Goal: Information Seeking & Learning: Check status

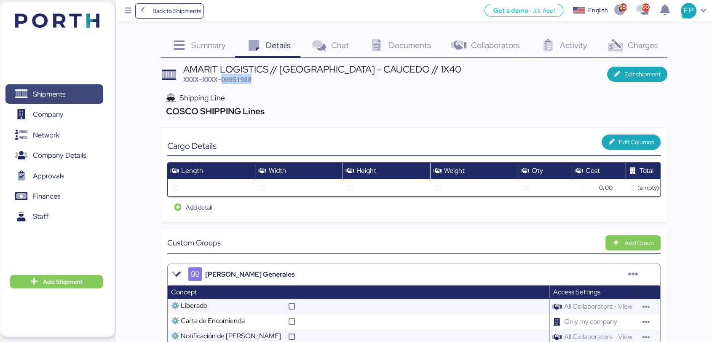
click at [61, 94] on span "Shipments" at bounding box center [49, 94] width 32 height 12
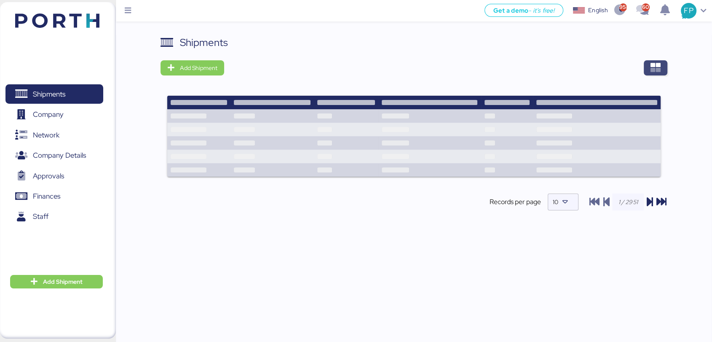
click at [666, 71] on span "button" at bounding box center [656, 67] width 24 height 15
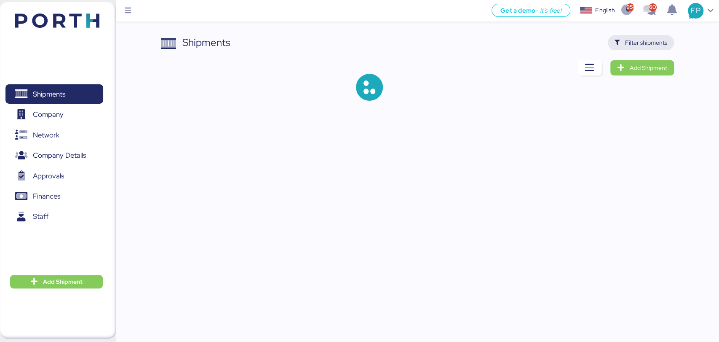
click at [655, 43] on span "Filter shipments" at bounding box center [646, 42] width 42 height 10
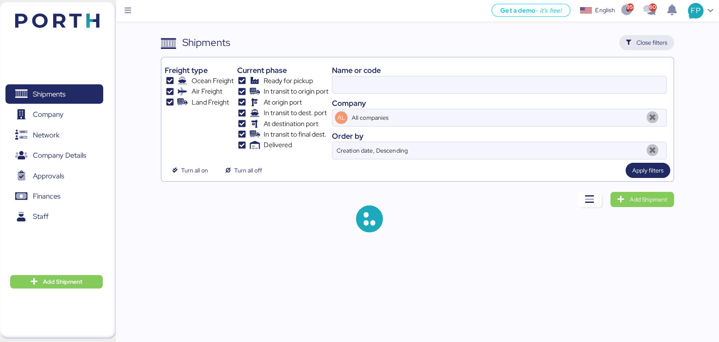
type input "O0051988"
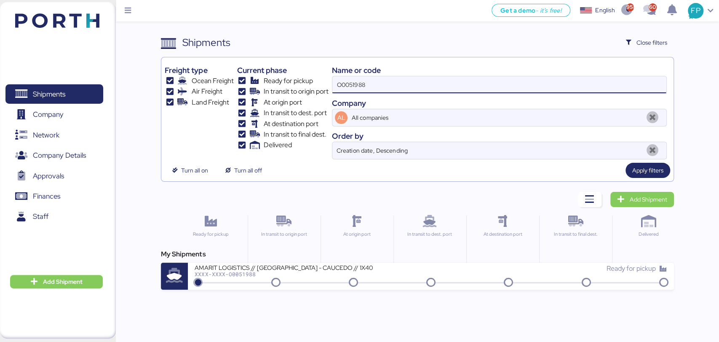
click at [353, 87] on input "O0051988" at bounding box center [499, 84] width 334 height 17
paste input
click at [381, 85] on input at bounding box center [499, 84] width 334 height 17
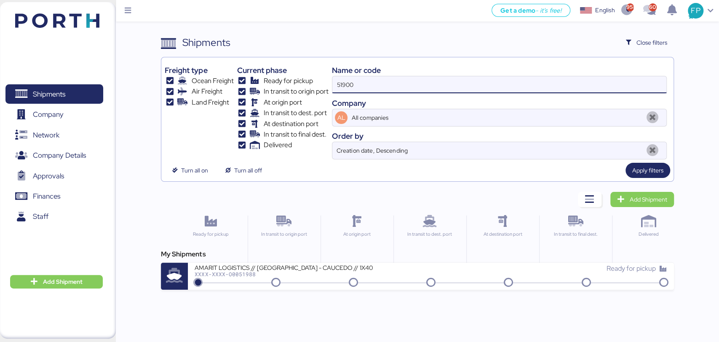
type input "51900"
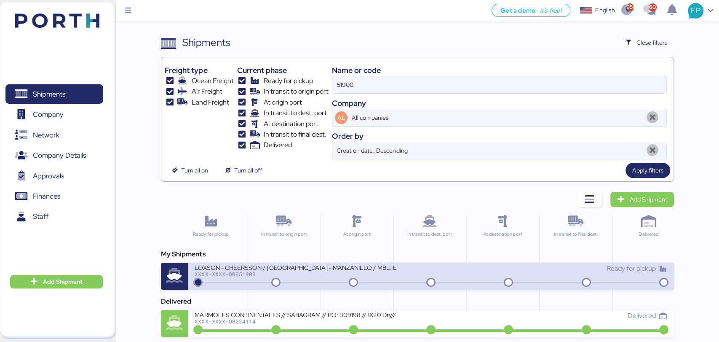
click at [320, 276] on div "XXXX-XXXX-O0051900" at bounding box center [296, 274] width 202 height 6
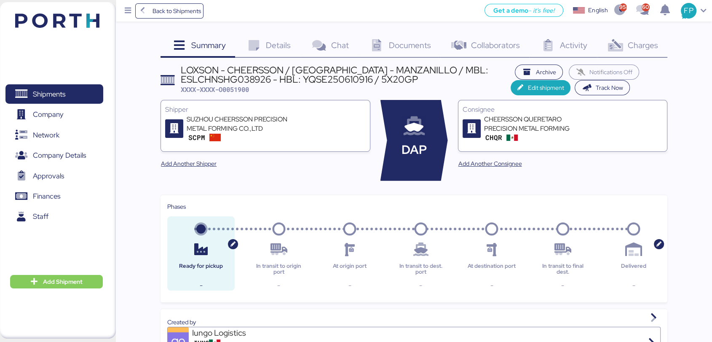
click at [635, 43] on span "Charges" at bounding box center [642, 45] width 30 height 11
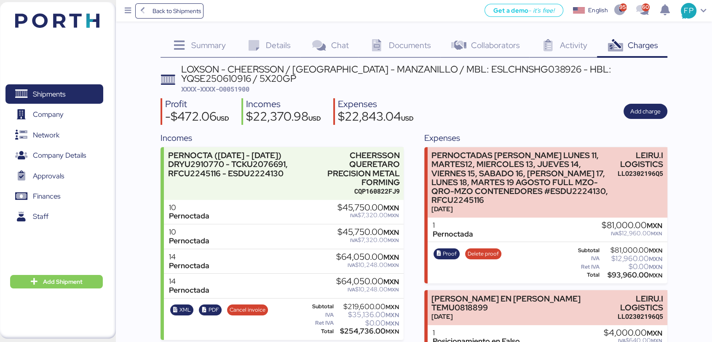
click at [242, 89] on span "XXXX-XXXX-O0051900" at bounding box center [215, 89] width 68 height 8
copy span "O0051900"
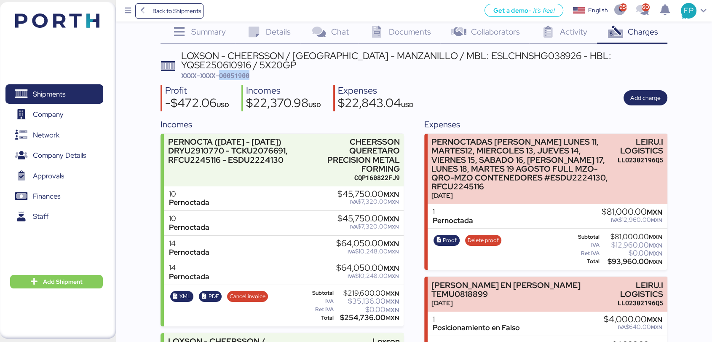
scroll to position [9, 0]
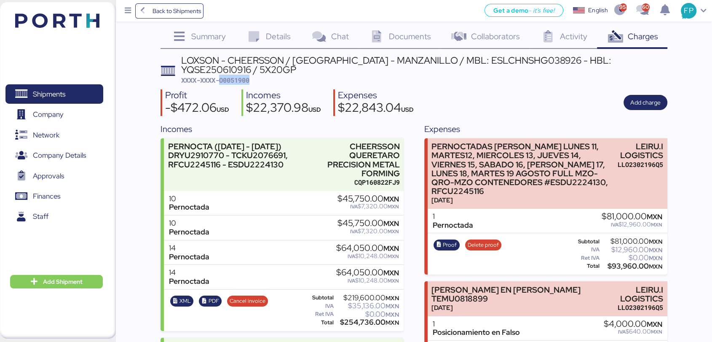
copy span "O0051900"
drag, startPoint x: 633, startPoint y: 146, endPoint x: 674, endPoint y: 154, distance: 42.0
copy div "LEIRU.I LOGISTICS"
click at [624, 267] on div "$93,960.00 MXN" at bounding box center [632, 266] width 62 height 6
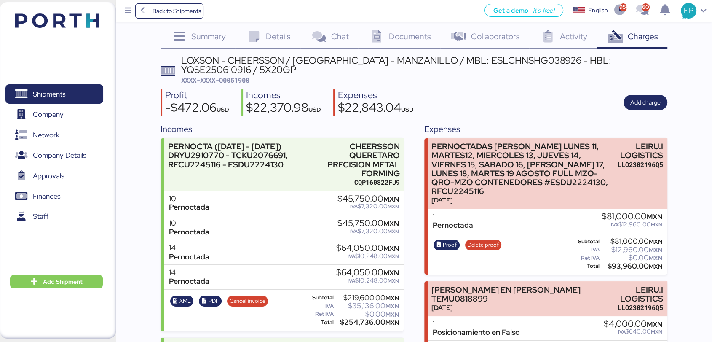
click at [624, 267] on div "$93,960.00 MXN" at bounding box center [632, 266] width 62 height 6
copy div "93,960.00"
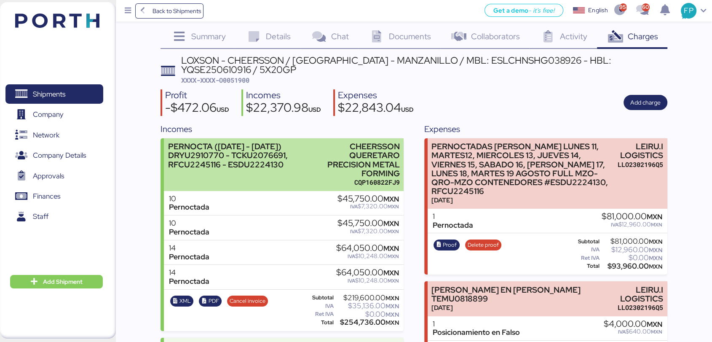
scroll to position [72, 0]
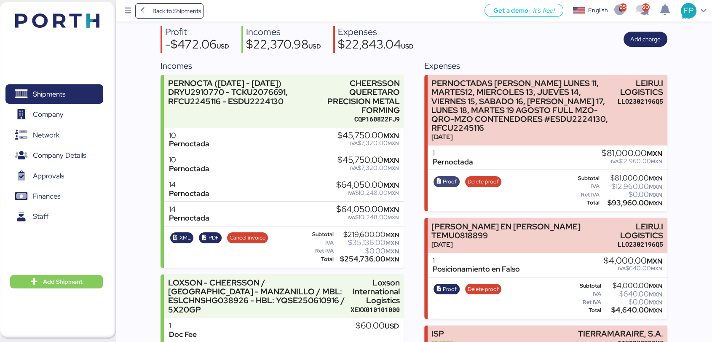
click at [443, 182] on span "Proof" at bounding box center [450, 181] width 14 height 9
click at [57, 94] on span "Shipments" at bounding box center [49, 94] width 32 height 12
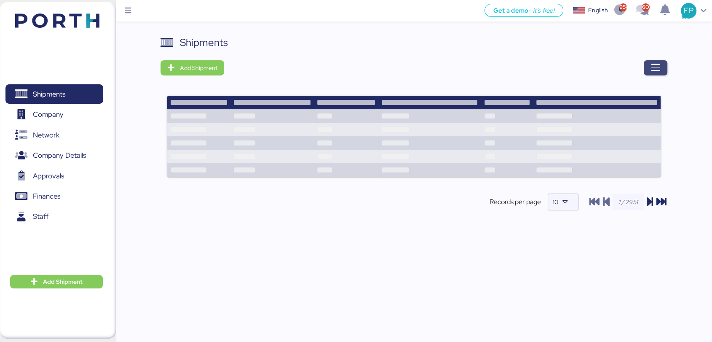
click at [661, 67] on span "button" at bounding box center [656, 67] width 24 height 15
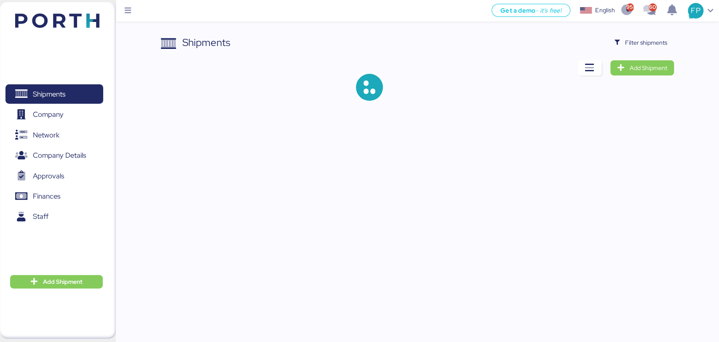
click at [627, 51] on div "Shipments Filter shipments Add Shipment" at bounding box center [417, 74] width 513 height 79
click at [631, 43] on span "Filter shipments" at bounding box center [646, 42] width 42 height 10
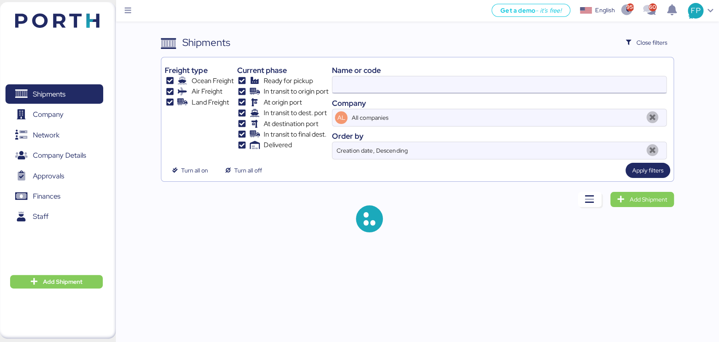
click at [354, 81] on input at bounding box center [499, 84] width 334 height 17
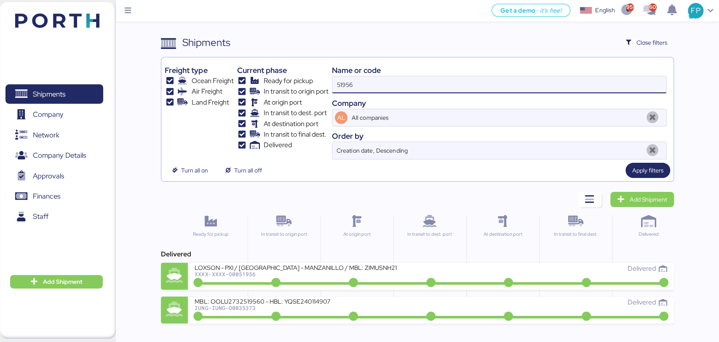
click at [350, 80] on input "51956" at bounding box center [499, 84] width 334 height 17
paste input "O0051585"
type input "O0051585"
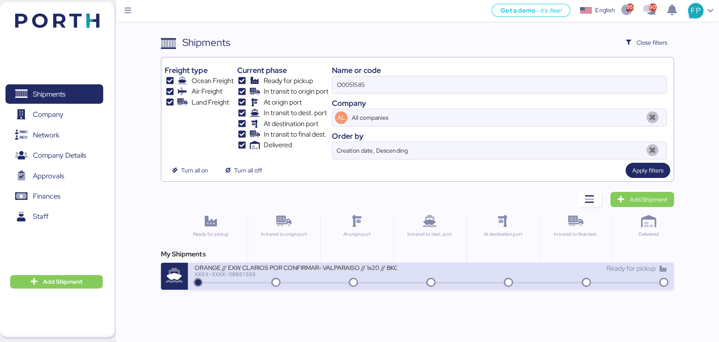
click at [303, 275] on div "XXXX-XXXX-O0051585" at bounding box center [296, 274] width 202 height 6
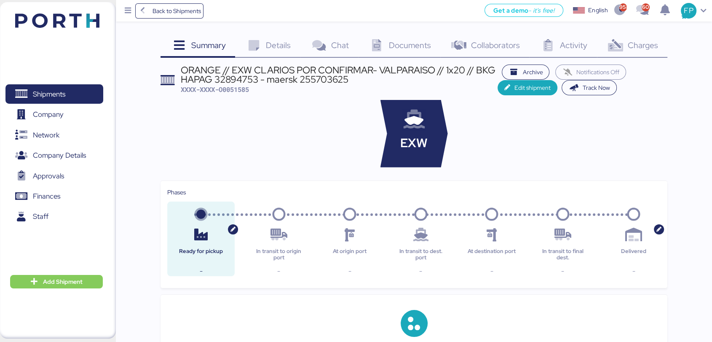
click at [635, 50] on div "Charges 0" at bounding box center [632, 46] width 70 height 23
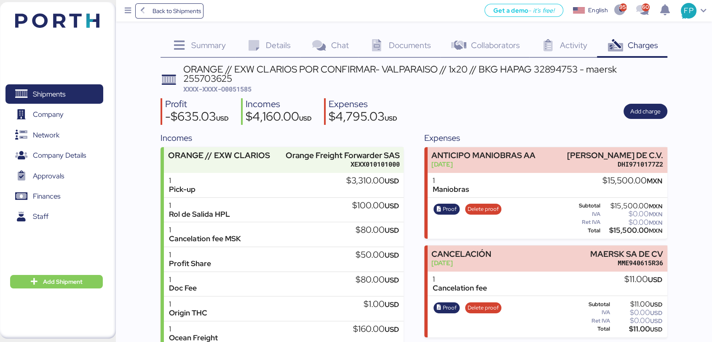
click at [241, 88] on span "XXXX-XXXX-O0051585" at bounding box center [217, 89] width 68 height 8
copy span "O0051585"
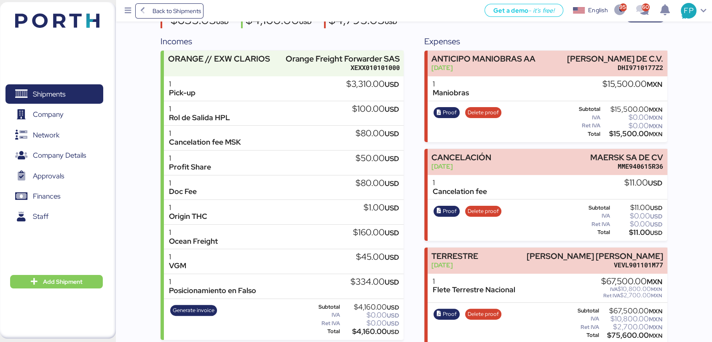
scroll to position [151, 0]
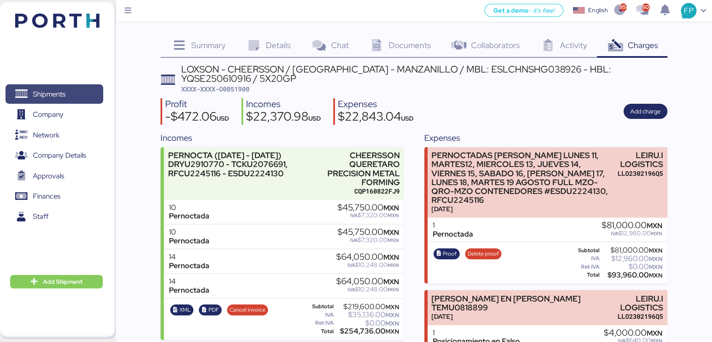
click at [65, 94] on span "Shipments" at bounding box center [49, 94] width 32 height 12
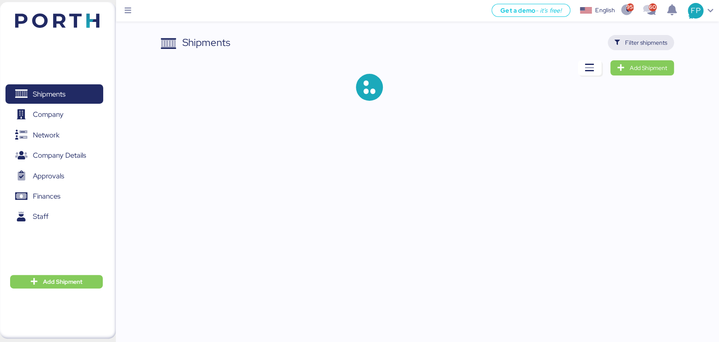
click at [639, 38] on span "Filter shipments" at bounding box center [646, 42] width 42 height 10
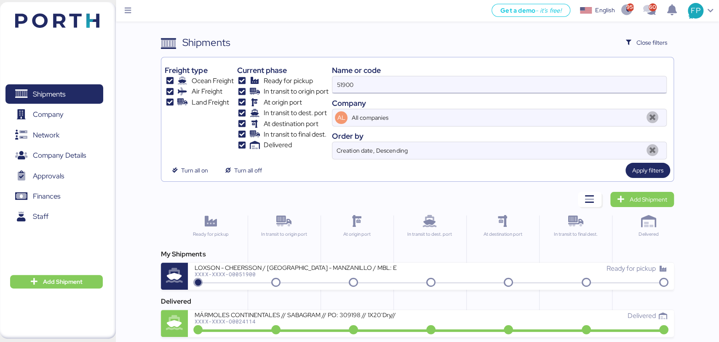
click at [341, 80] on input "51900" at bounding box center [499, 84] width 334 height 17
paste input "MXN 1,183.20"
type input "M"
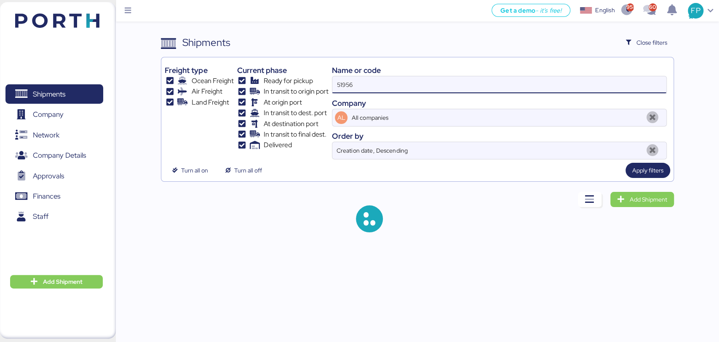
type input "51956"
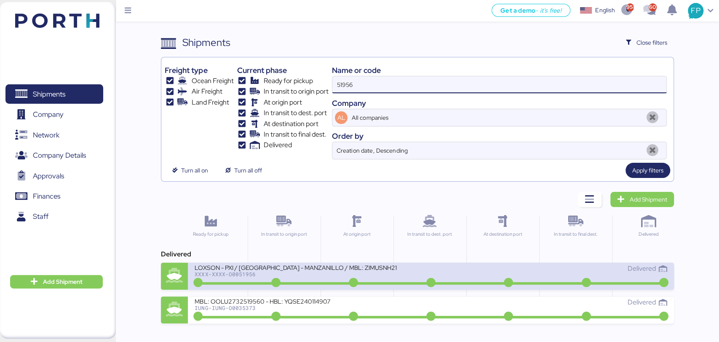
click at [321, 280] on div "LOXSON - PXI / [GEOGRAPHIC_DATA] - MANZANILLO / MBL: ZIMUSNH21166286 - HBL: CSS…" at bounding box center [313, 272] width 236 height 18
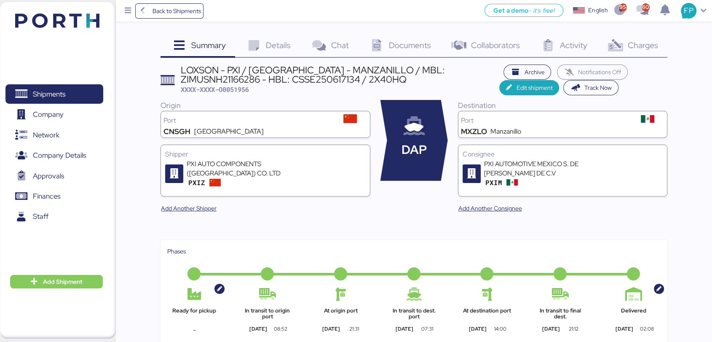
click at [644, 51] on div "Charges 0" at bounding box center [632, 46] width 70 height 23
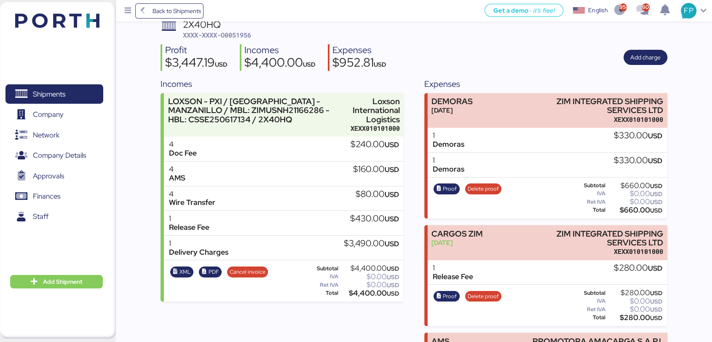
scroll to position [8, 0]
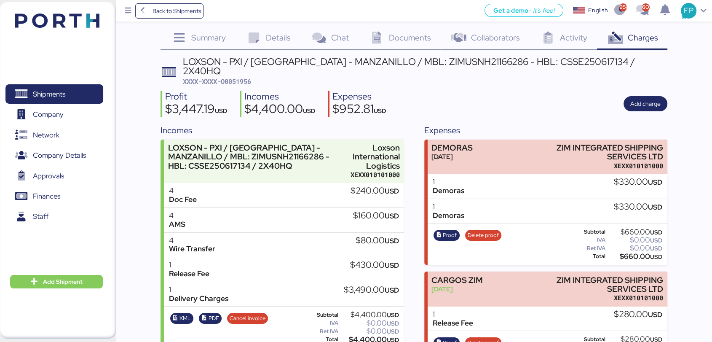
click at [238, 77] on span "XXXX-XXXX-O0051956" at bounding box center [217, 81] width 68 height 8
copy span "O0051956"
click at [155, 80] on div "Summary 0 Details 0 Chat 0 Documents 0 Collaborators 0 Activity 0 Charges 0 LOX…" at bounding box center [356, 235] width 712 height 487
click at [323, 40] on icon at bounding box center [319, 38] width 18 height 12
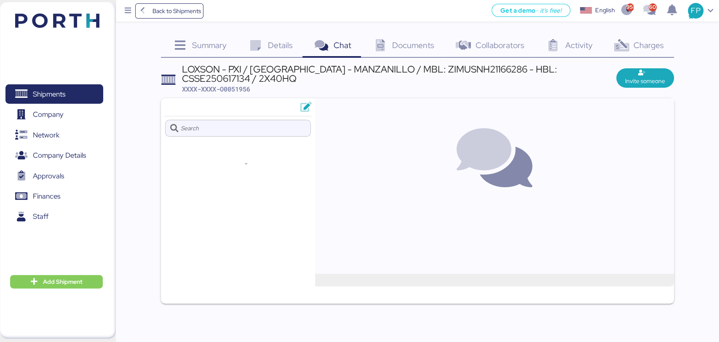
click at [278, 44] on span "Details" at bounding box center [280, 45] width 25 height 11
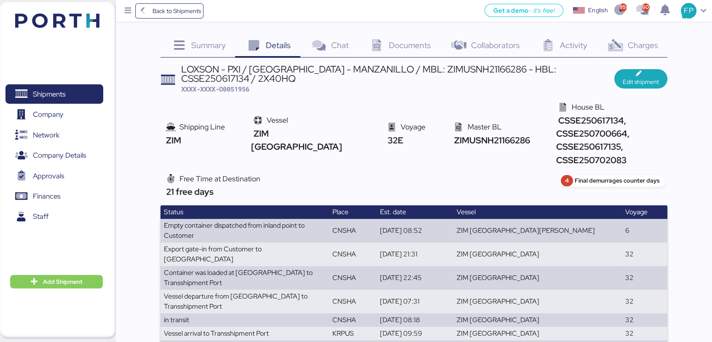
click at [242, 87] on span "XXXX-XXXX-O0051956" at bounding box center [215, 89] width 68 height 8
copy span "O0051956"
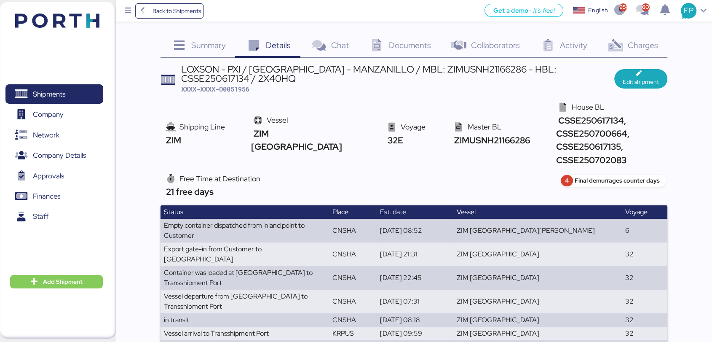
click at [634, 37] on div "Charges 0" at bounding box center [632, 46] width 70 height 23
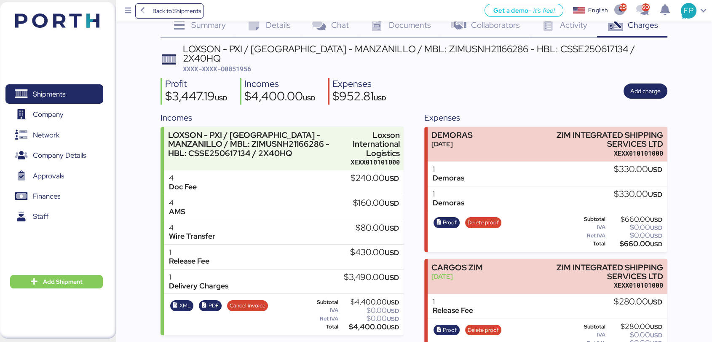
scroll to position [13, 0]
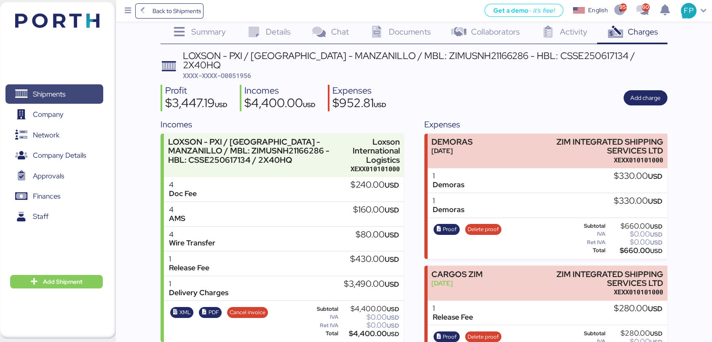
click at [55, 98] on span "Shipments" at bounding box center [49, 94] width 32 height 12
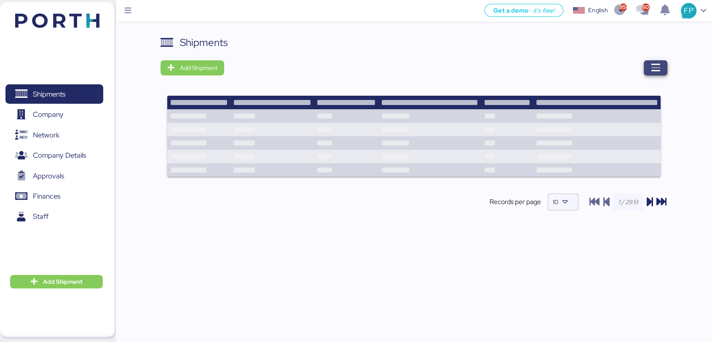
click at [666, 64] on span "button" at bounding box center [656, 67] width 24 height 15
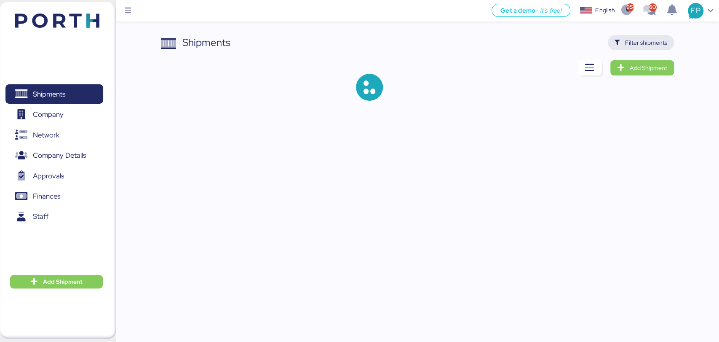
click at [633, 45] on span "Filter shipments" at bounding box center [646, 42] width 42 height 10
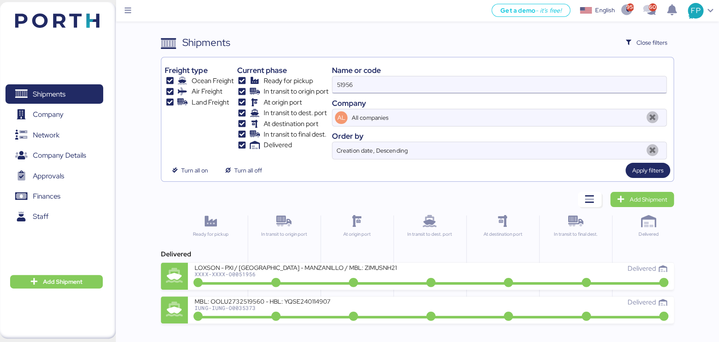
click at [351, 78] on input "51956" at bounding box center [499, 84] width 334 height 17
paste input "O0051922"
type input "O0051922"
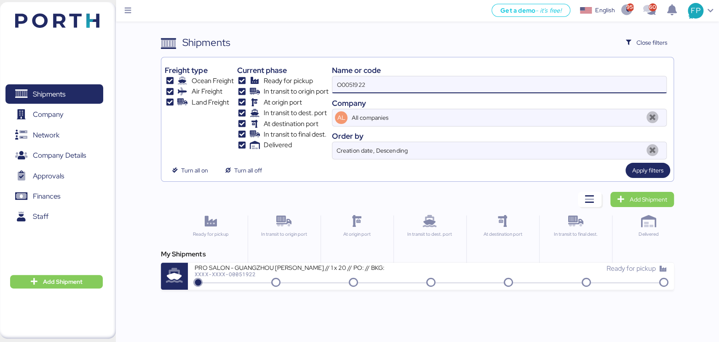
click at [297, 260] on div "My Shipments PRO SALON - GUANGZHOU [PERSON_NAME] // 1 x 20 // PO: // BKG: XXXX-…" at bounding box center [417, 269] width 513 height 40
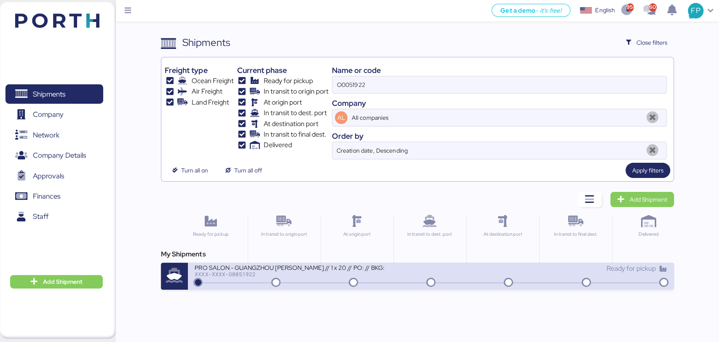
click at [307, 274] on div "XXXX-XXXX-O0051922" at bounding box center [296, 274] width 202 height 6
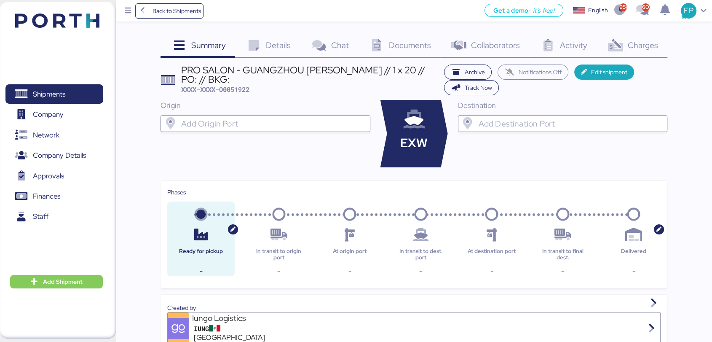
click at [637, 49] on span "Charges" at bounding box center [642, 45] width 30 height 11
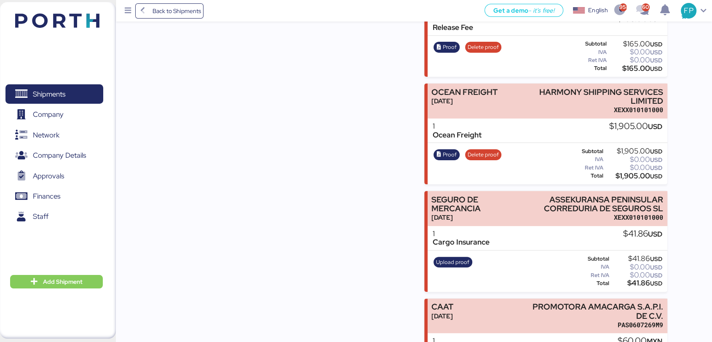
scroll to position [168, 0]
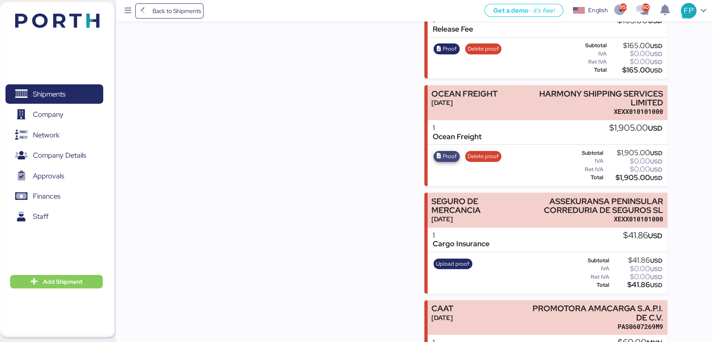
click at [452, 152] on span "Proof" at bounding box center [450, 156] width 14 height 9
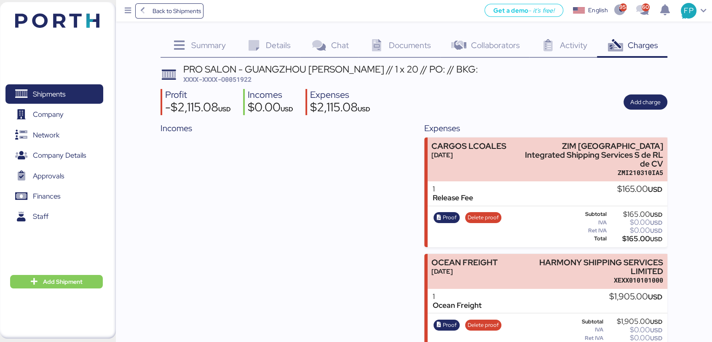
click at [243, 82] on span "XXXX-XXXX-O0051922" at bounding box center [217, 79] width 68 height 8
copy span "O0051922"
click at [52, 95] on span "Shipments" at bounding box center [49, 94] width 32 height 12
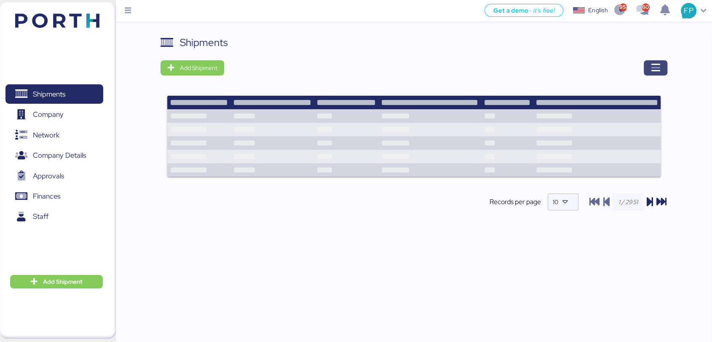
click at [658, 65] on icon "button" at bounding box center [655, 68] width 10 height 10
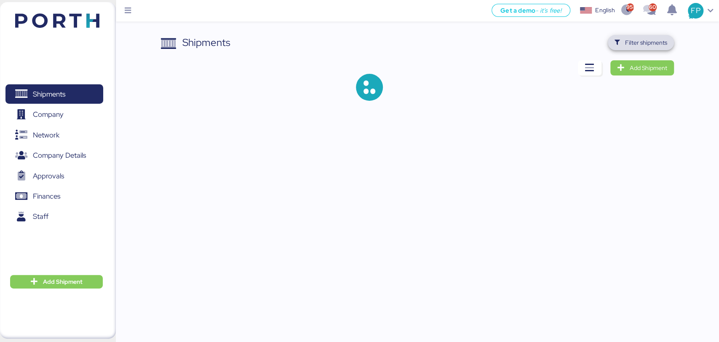
click at [647, 43] on span "Filter shipments" at bounding box center [646, 42] width 42 height 10
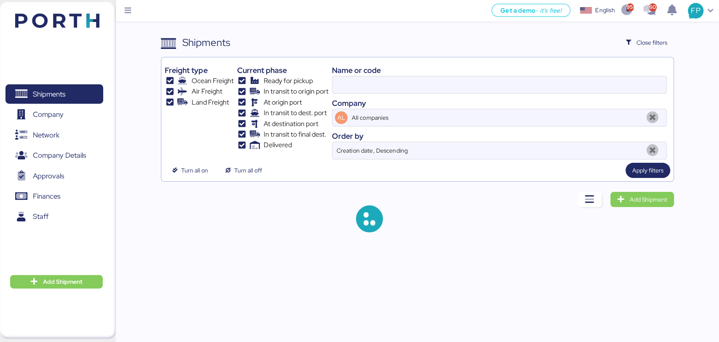
type input "O0051585"
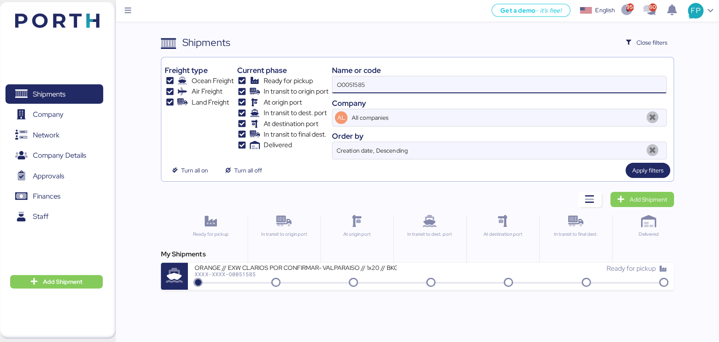
click at [361, 78] on input "O0051585" at bounding box center [499, 84] width 334 height 17
type input "51979"
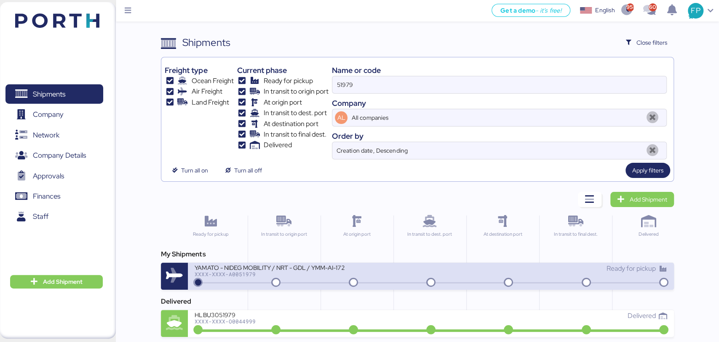
click at [313, 267] on div "YAMATO - NIDEG MOBILITY / NRT - GDL / YMM-AI-172" at bounding box center [296, 266] width 202 height 7
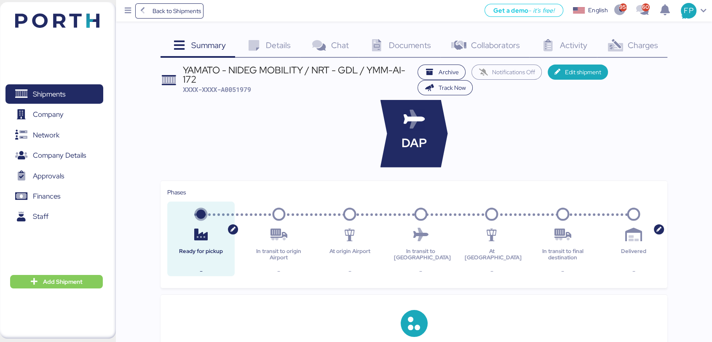
click at [654, 49] on span "Charges" at bounding box center [642, 45] width 30 height 11
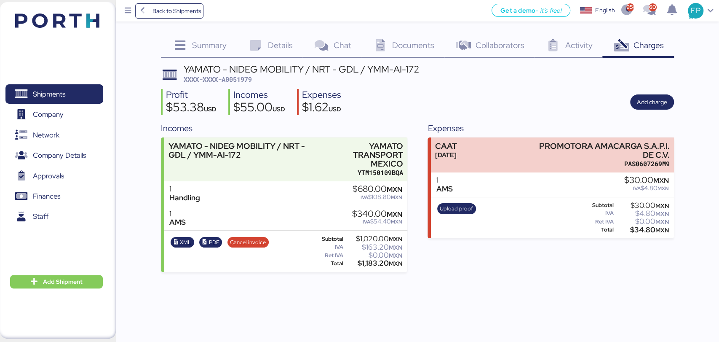
click at [235, 79] on span "XXXX-XXXX-A0051979" at bounding box center [218, 79] width 68 height 8
copy span "A0051979"
click at [48, 95] on span "Shipments" at bounding box center [49, 94] width 32 height 12
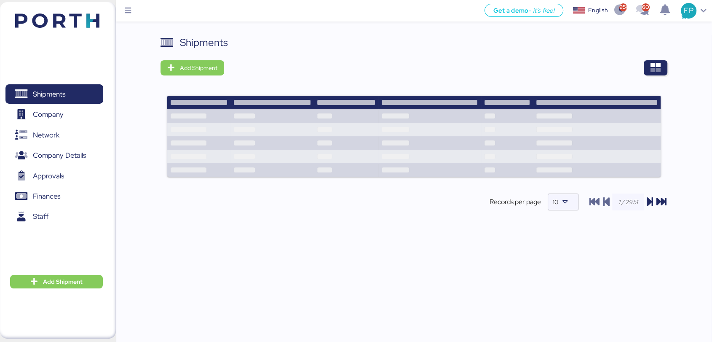
click at [644, 75] on div at bounding box center [448, 67] width 437 height 15
click at [649, 75] on span "button" at bounding box center [656, 67] width 24 height 15
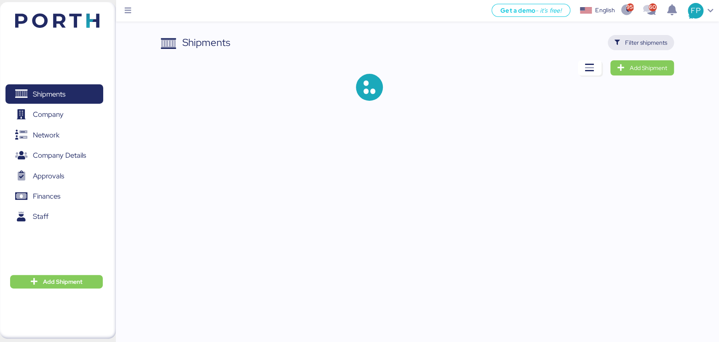
click at [644, 47] on span "Filter shipments" at bounding box center [646, 42] width 42 height 10
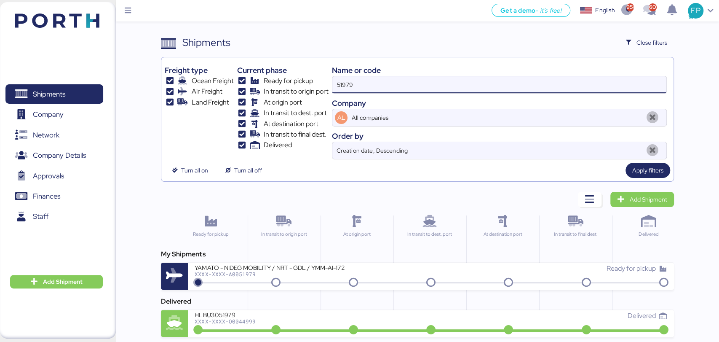
click at [341, 78] on input "51979" at bounding box center [499, 84] width 334 height 17
paste input "A0052028"
type input "A0052028"
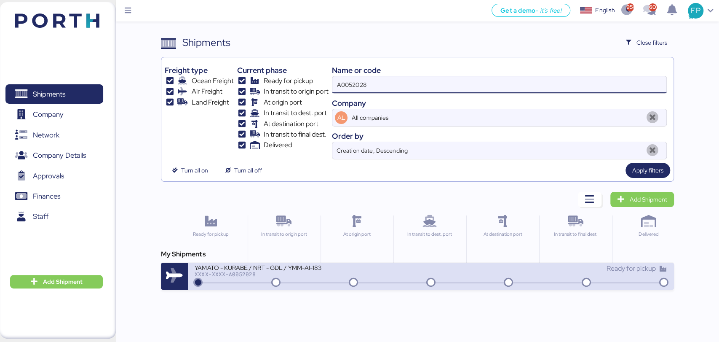
click at [313, 265] on div "YAMATO - KURABE / NRT - GDL / YMM-AI-183" at bounding box center [296, 266] width 202 height 7
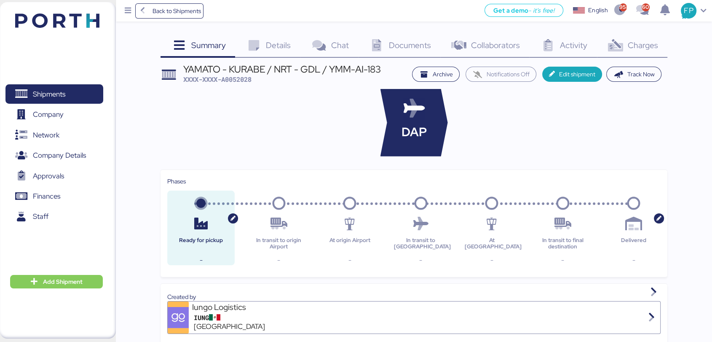
click at [646, 42] on span "Charges" at bounding box center [642, 45] width 30 height 11
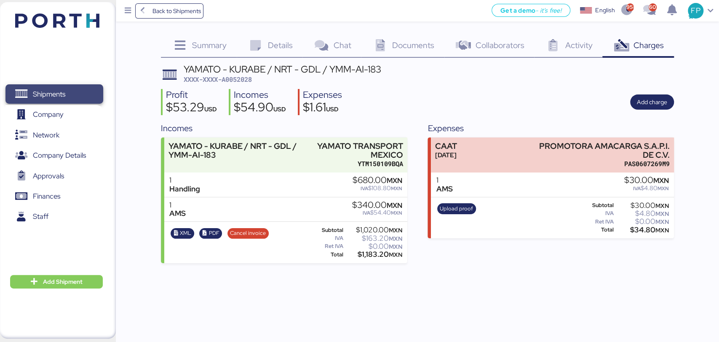
click at [76, 94] on span "Shipments" at bounding box center [54, 94] width 91 height 12
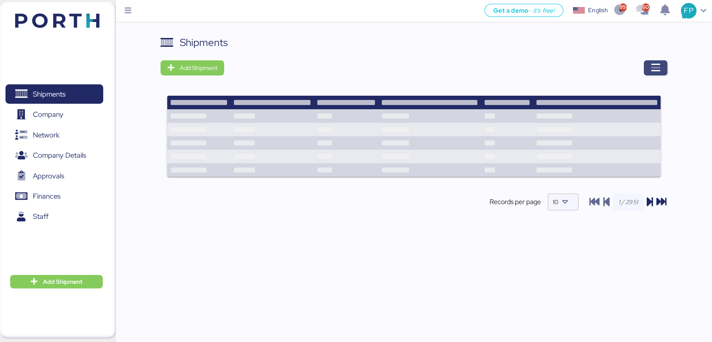
click at [665, 66] on span "button" at bounding box center [656, 67] width 24 height 15
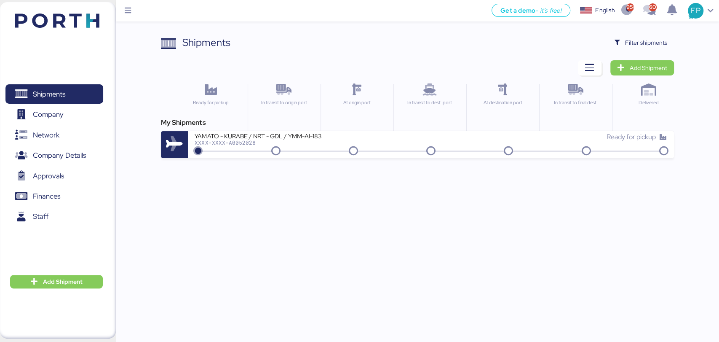
click at [655, 27] on div "Shipments Clear Filters Filter shipments Add Shipment Ready for pickup In trans…" at bounding box center [359, 79] width 719 height 158
click at [646, 41] on span "Filter shipments" at bounding box center [646, 42] width 42 height 10
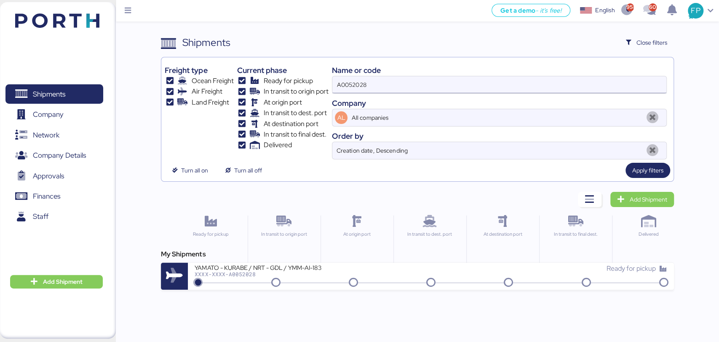
click at [356, 83] on input "A0052028" at bounding box center [499, 84] width 334 height 17
paste input "1984"
type input "A0051984"
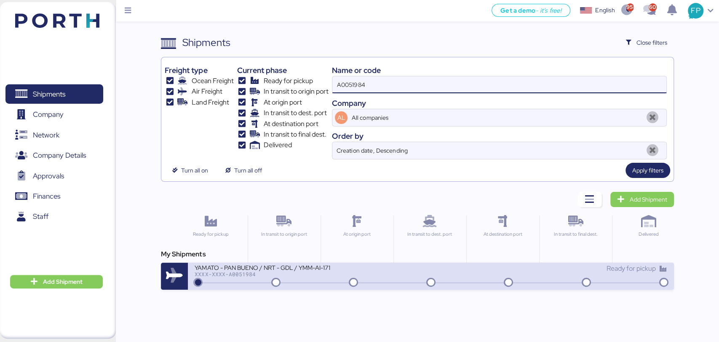
click at [293, 281] on icon at bounding box center [276, 282] width 40 height 9
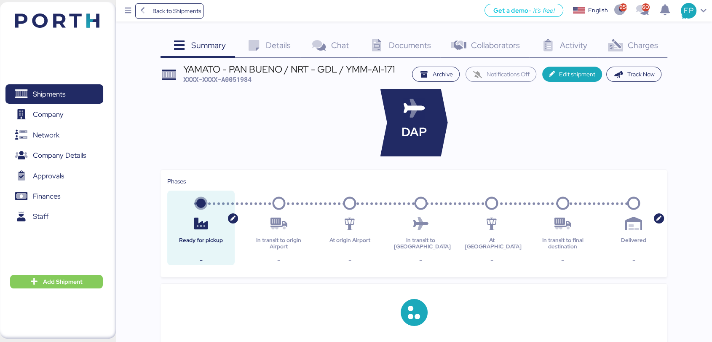
click at [644, 51] on div "Charges 0" at bounding box center [632, 46] width 70 height 23
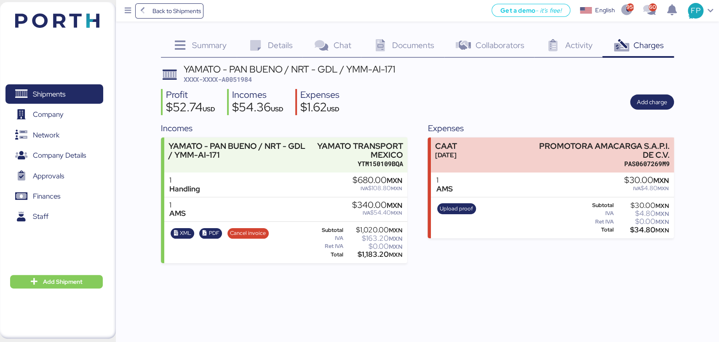
click at [644, 51] on div "Charges 0" at bounding box center [637, 46] width 71 height 23
click at [51, 191] on span "Finances" at bounding box center [46, 196] width 27 height 12
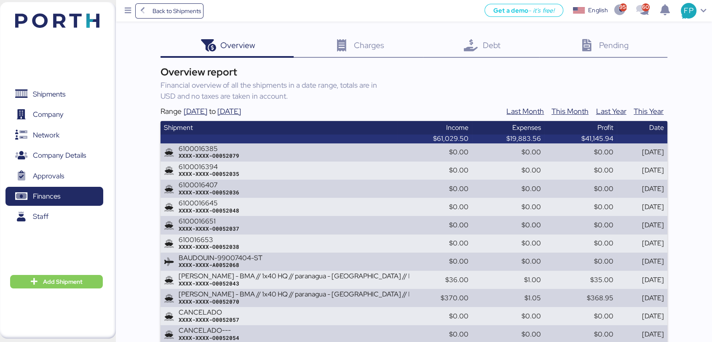
click at [471, 35] on div "Debt 0" at bounding box center [481, 46] width 116 height 23
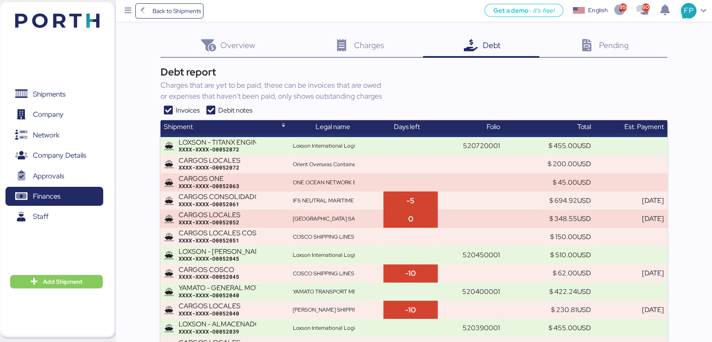
click at [211, 108] on icon at bounding box center [210, 110] width 15 height 10
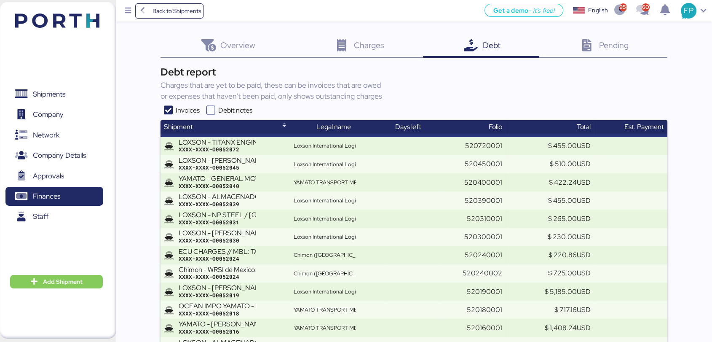
scroll to position [1284, 0]
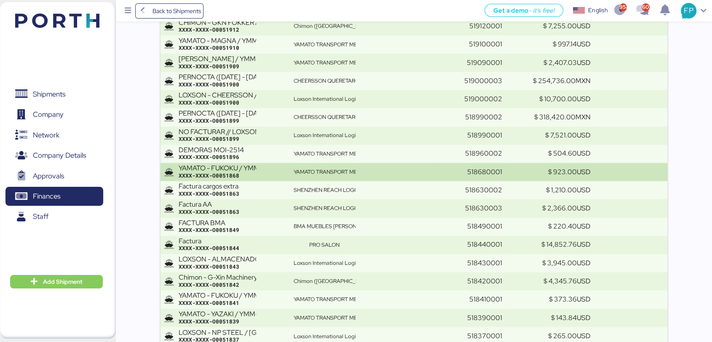
click at [391, 173] on td at bounding box center [412, 172] width 55 height 18
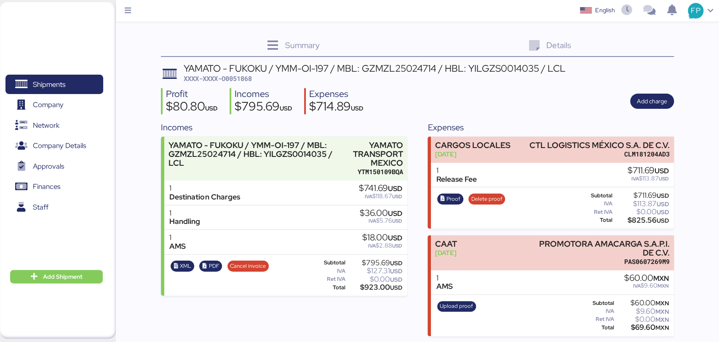
click at [248, 74] on span "XXXX-XXXX-O0051868" at bounding box center [218, 78] width 68 height 8
copy span "O0051868"
